Goal: Find specific page/section: Find specific page/section

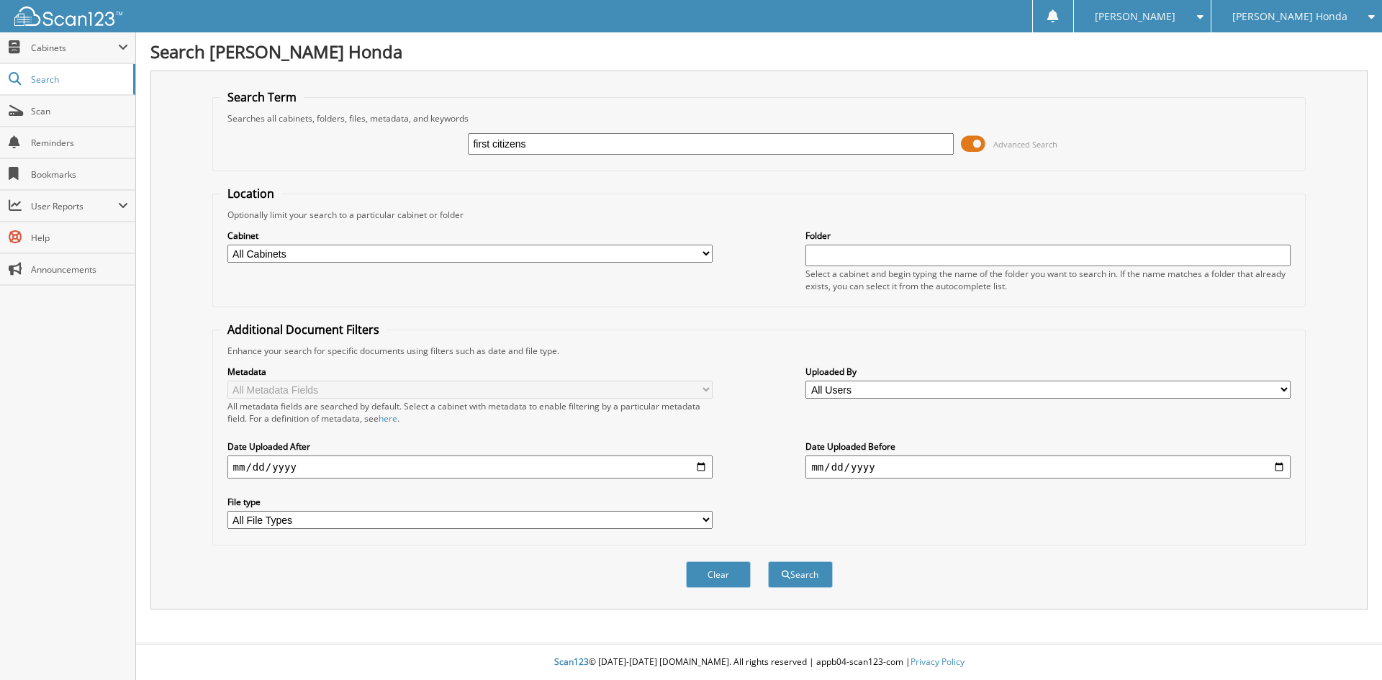
type input "first citizens"
click at [768, 562] on button "Search" at bounding box center [800, 575] width 65 height 27
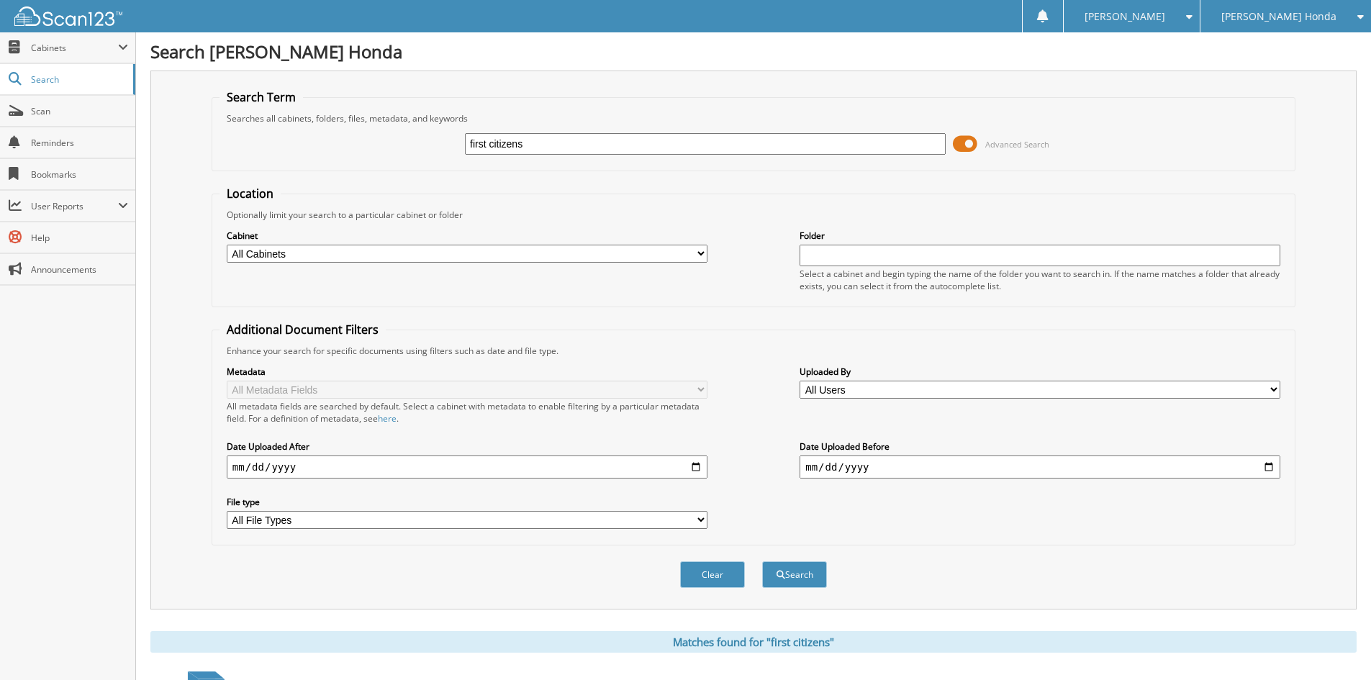
click at [978, 140] on span "Advanced Search" at bounding box center [1001, 144] width 96 height 22
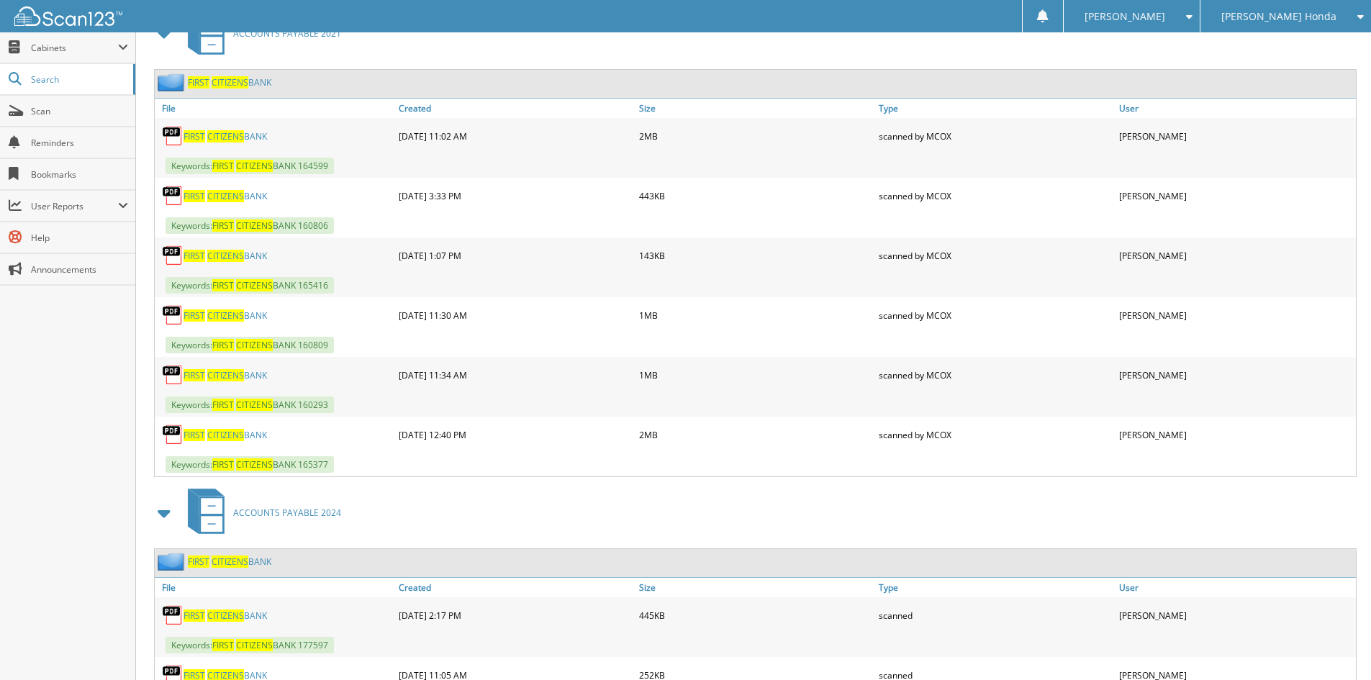
scroll to position [504, 0]
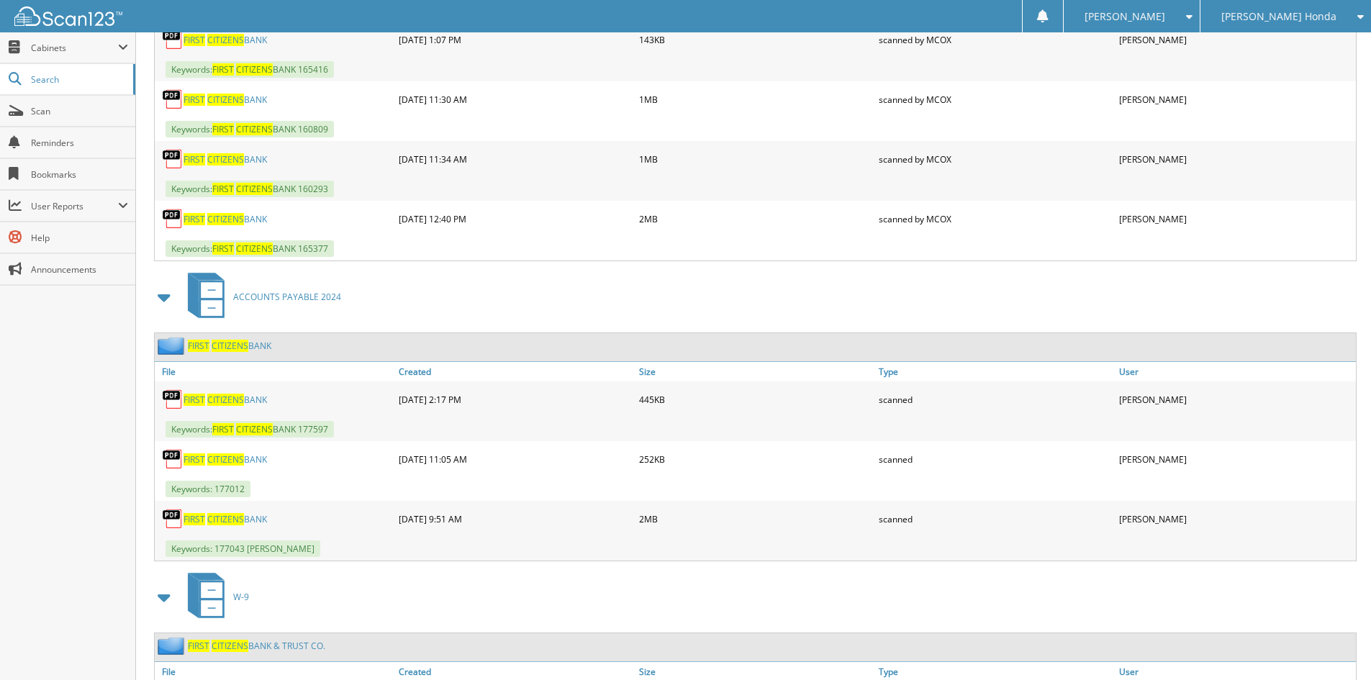
click at [238, 349] on span "CITIZENS" at bounding box center [230, 346] width 37 height 12
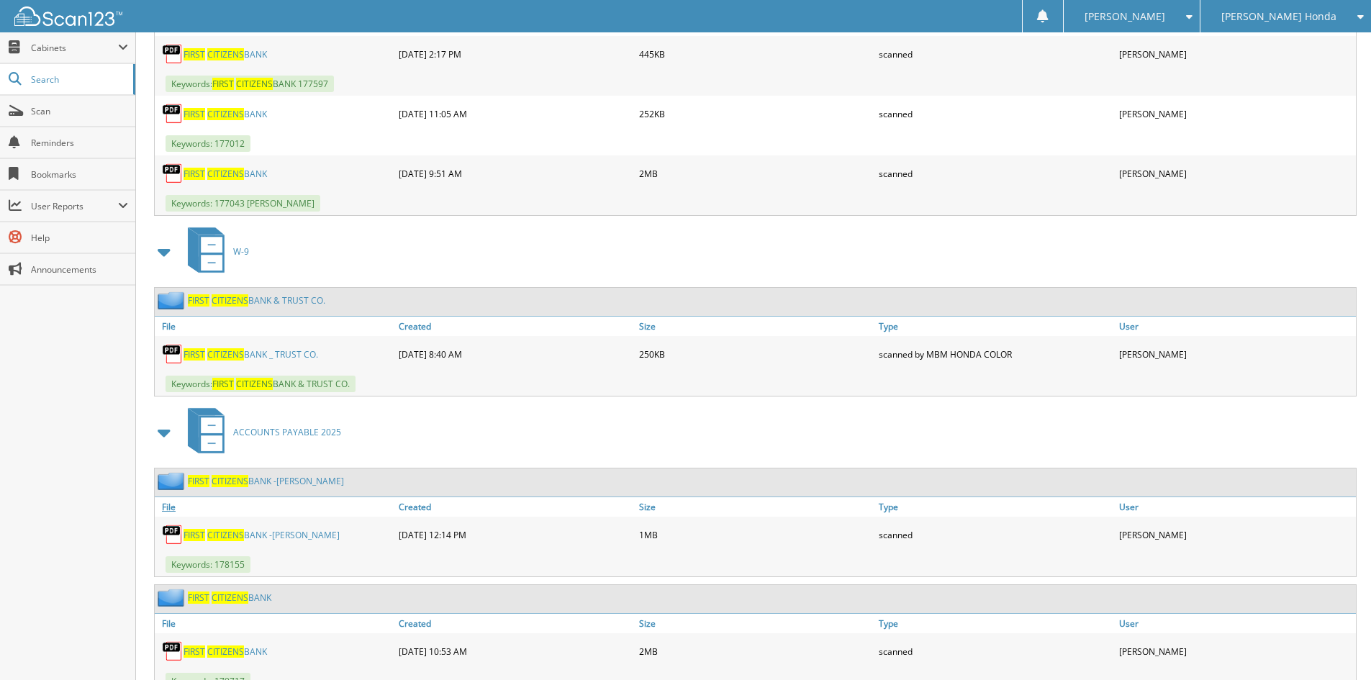
scroll to position [1382, 0]
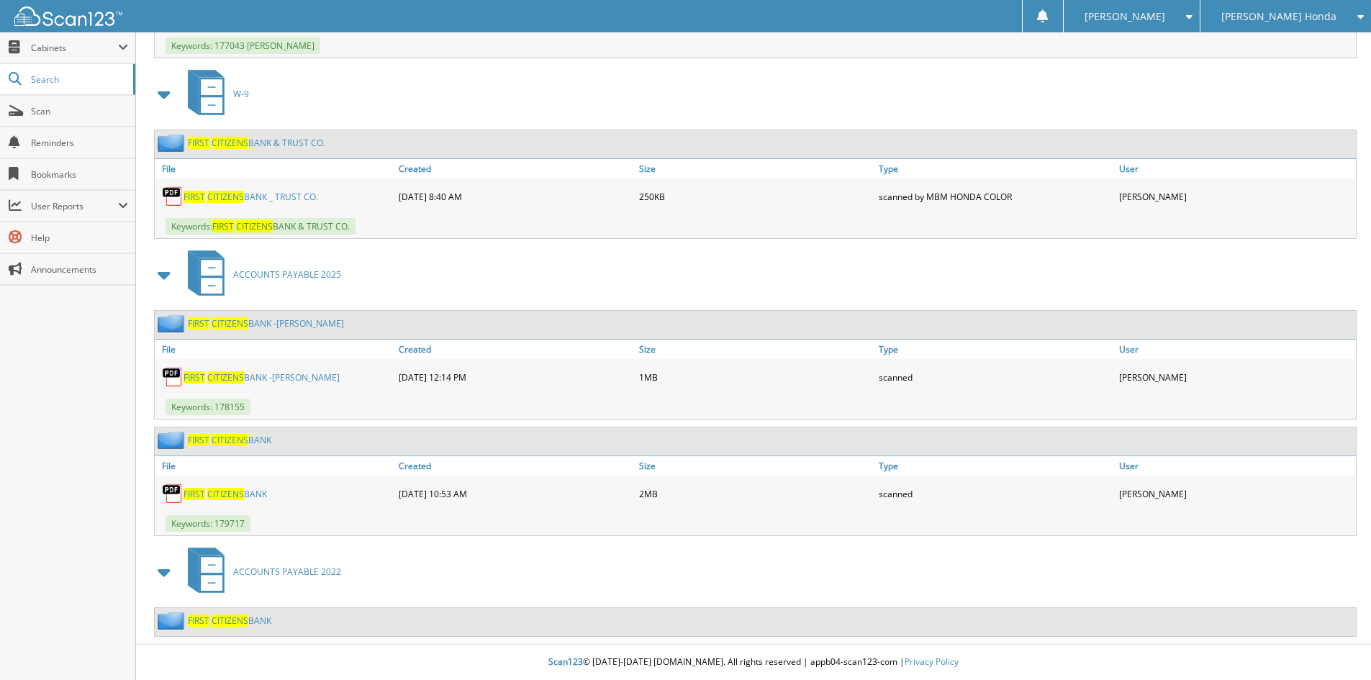
click at [249, 440] on link "FIRST CITIZENS BANK" at bounding box center [230, 440] width 84 height 12
